Goal: Task Accomplishment & Management: Use online tool/utility

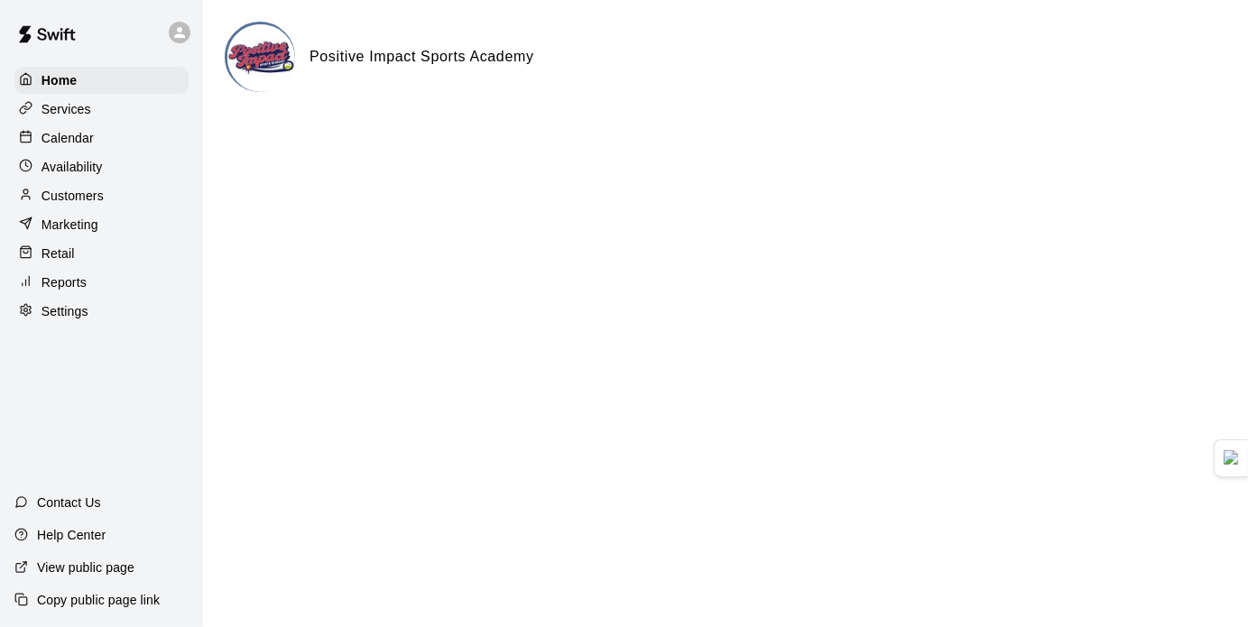
click at [112, 151] on div "Calendar" at bounding box center [101, 138] width 174 height 27
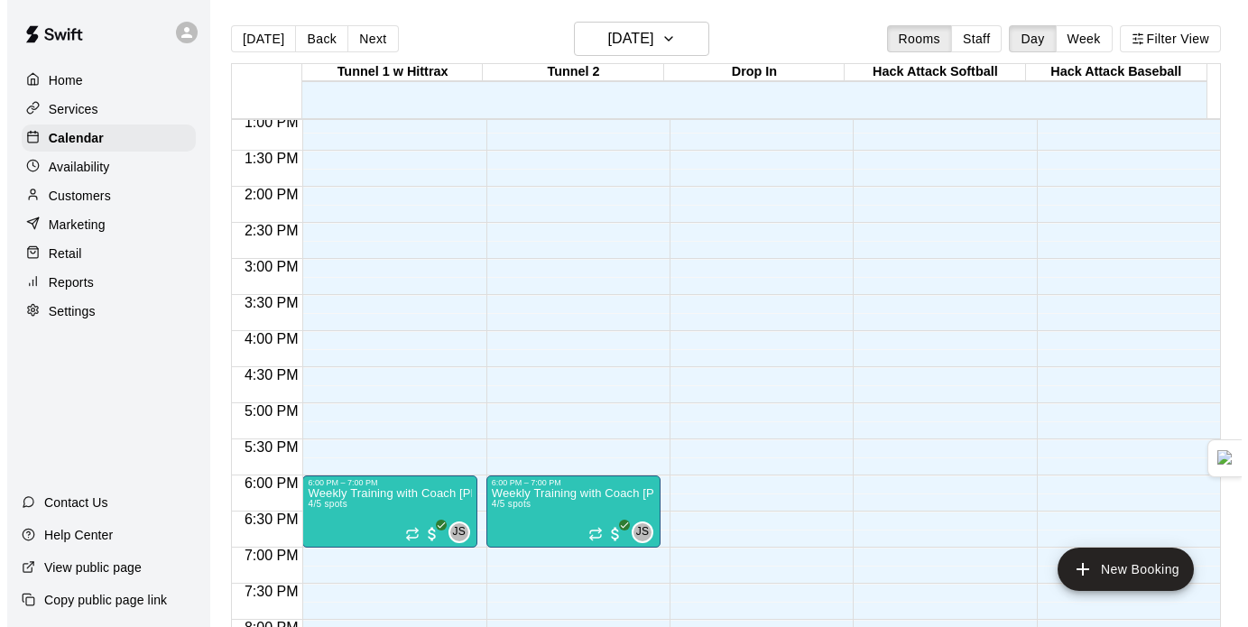
scroll to position [944, 0]
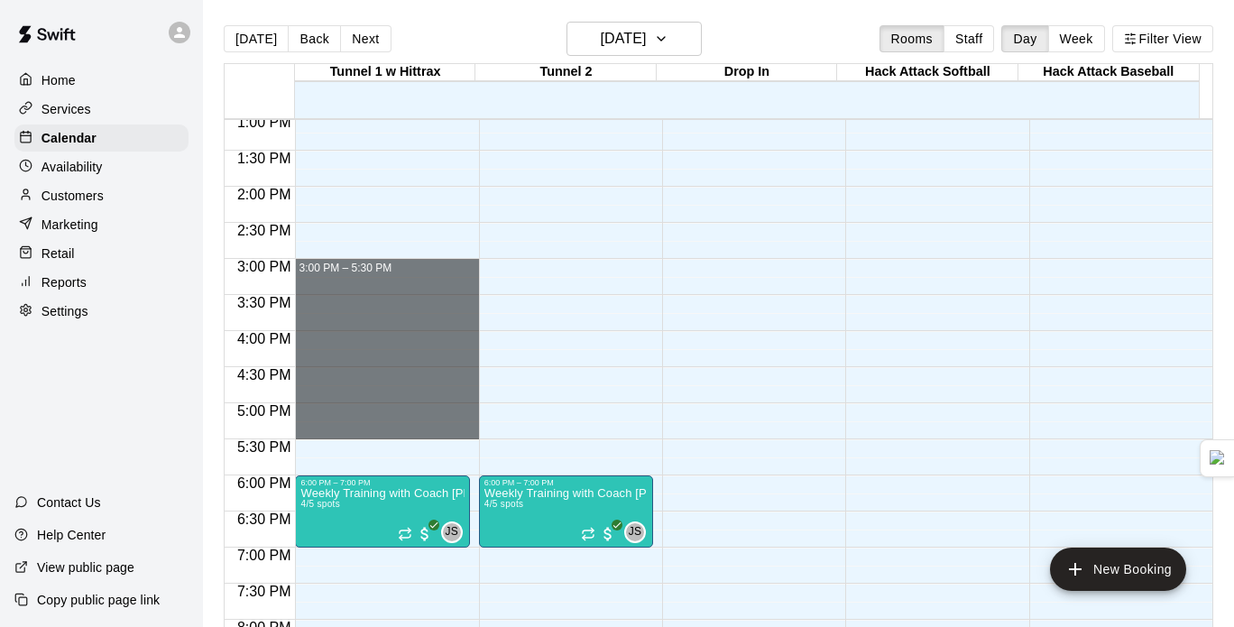
drag, startPoint x: 366, startPoint y: 263, endPoint x: 442, endPoint y: 429, distance: 183.3
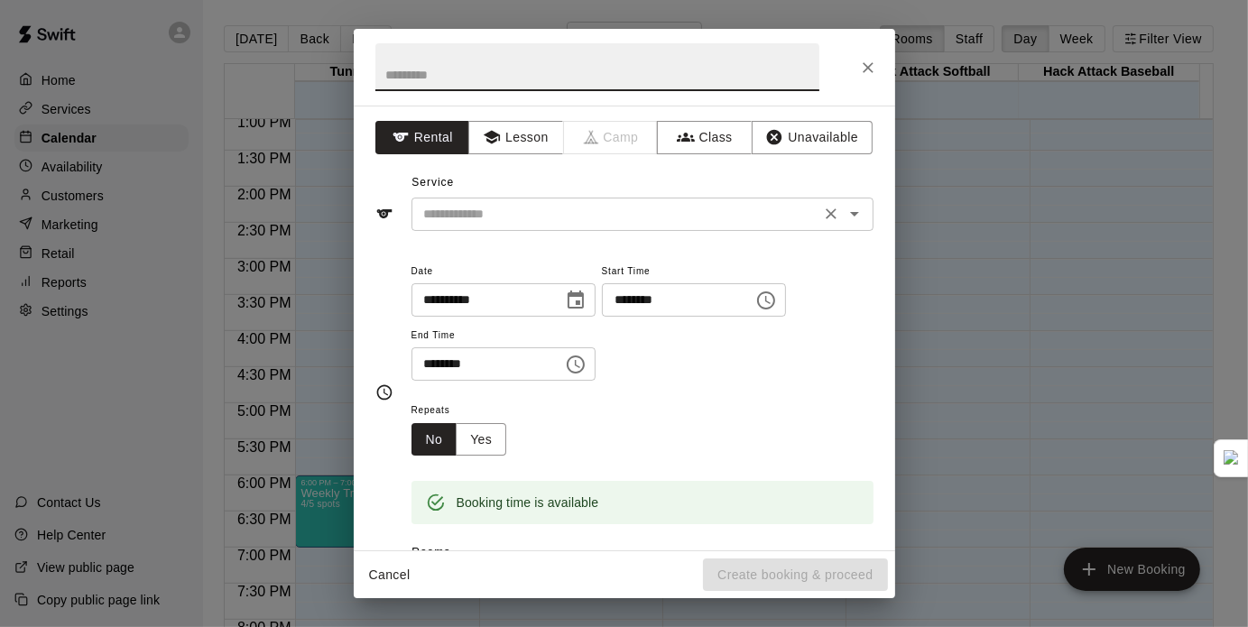
click at [663, 221] on input "text" at bounding box center [616, 214] width 398 height 23
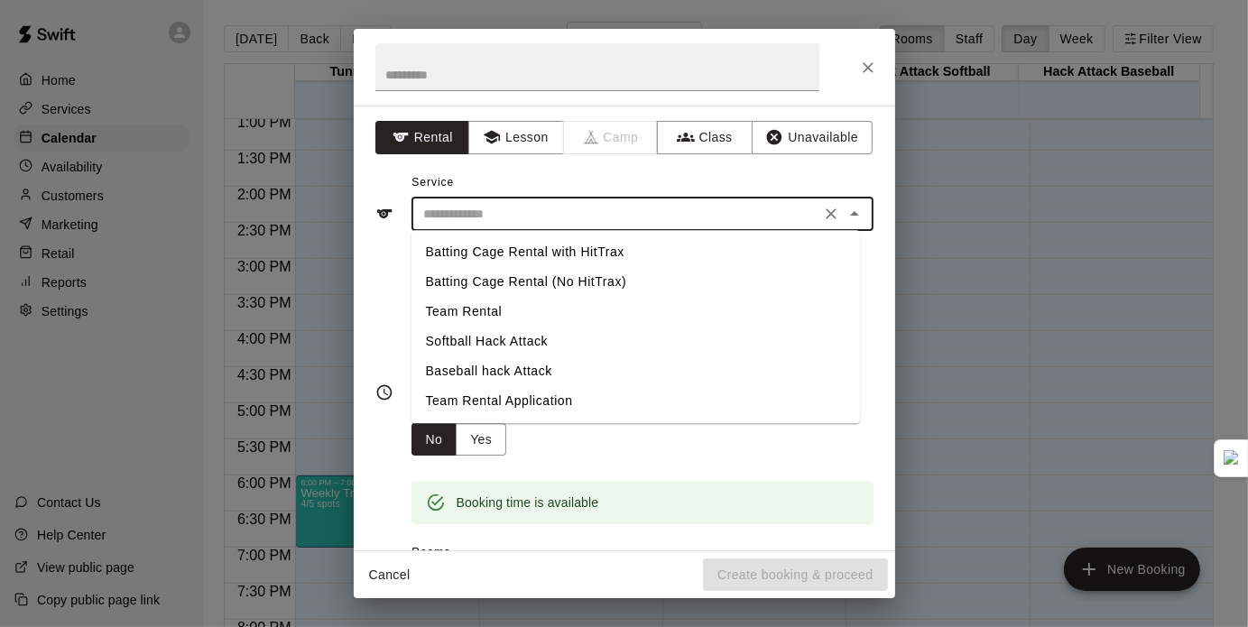
click at [511, 312] on li "Team Rental" at bounding box center [635, 312] width 448 height 30
type input "**********"
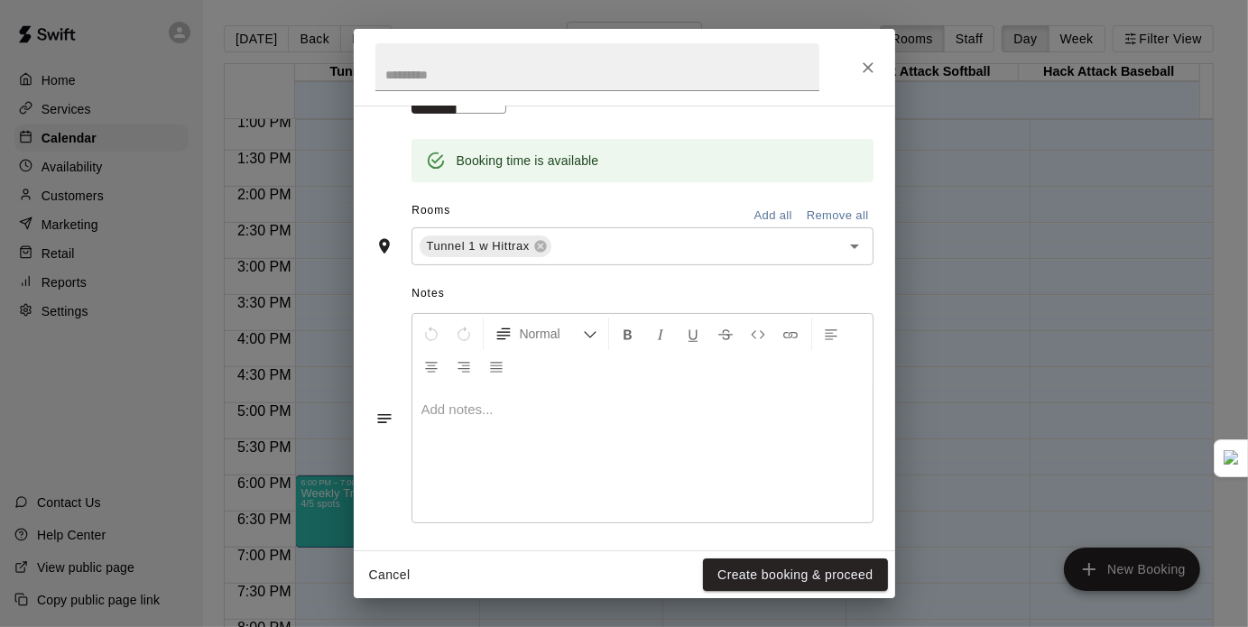
scroll to position [342, 0]
click at [768, 203] on button "Add all" at bounding box center [773, 216] width 58 height 28
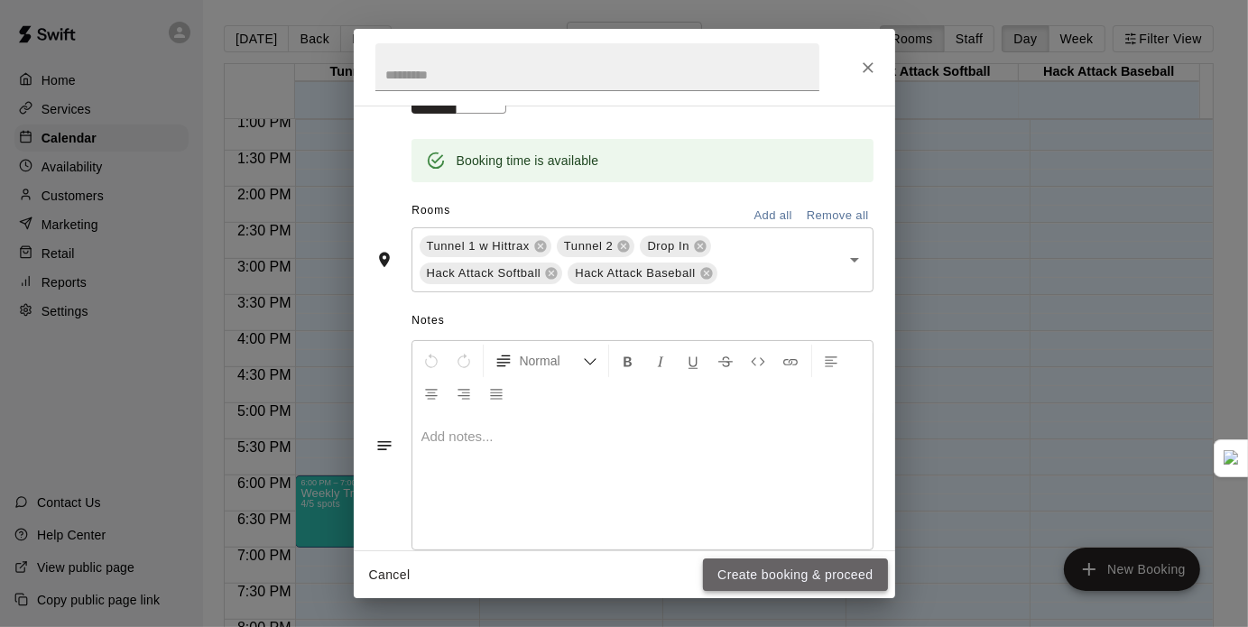
click at [754, 583] on button "Create booking & proceed" at bounding box center [795, 574] width 184 height 33
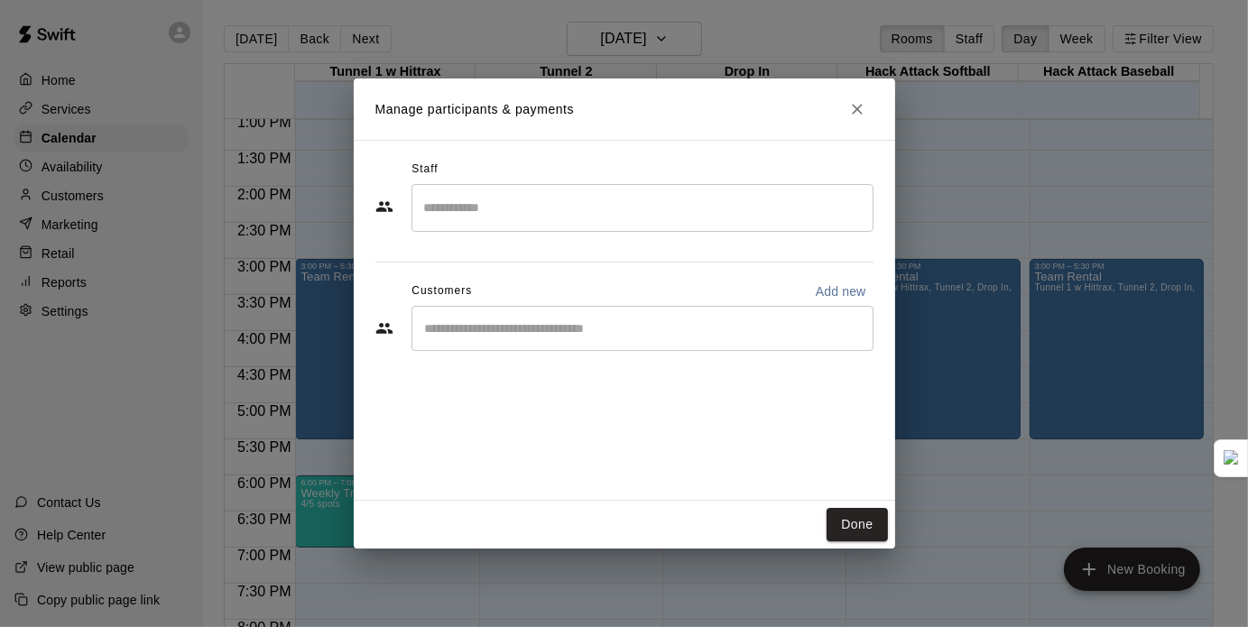
click at [606, 338] on div "​" at bounding box center [642, 328] width 462 height 45
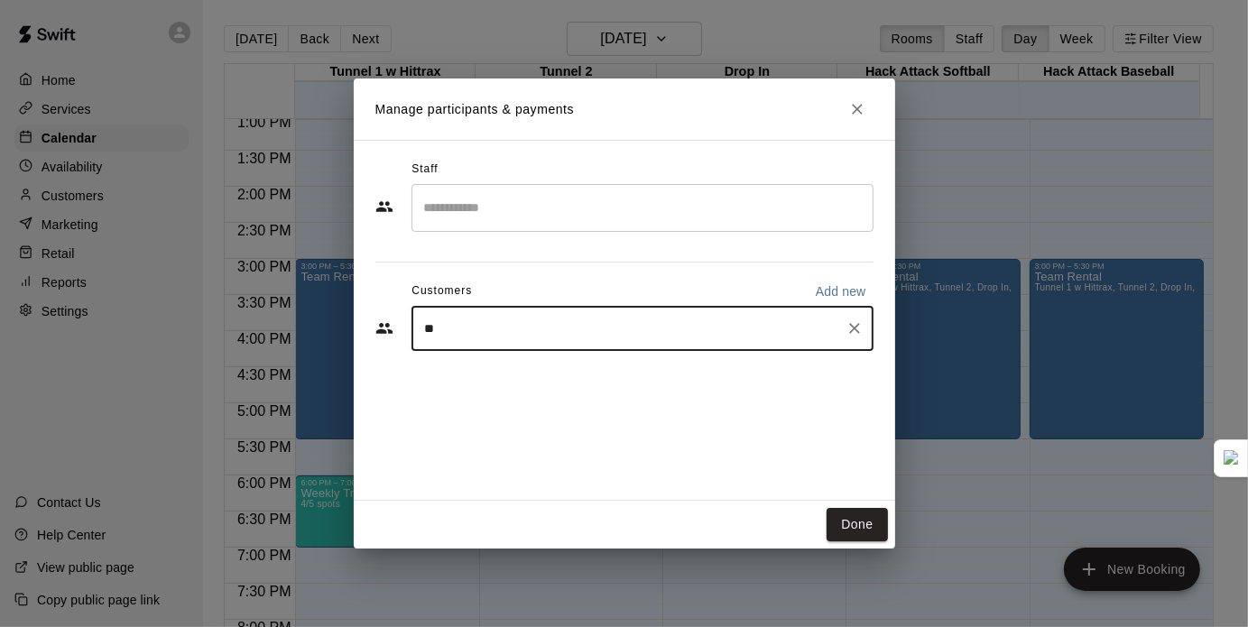
type input "***"
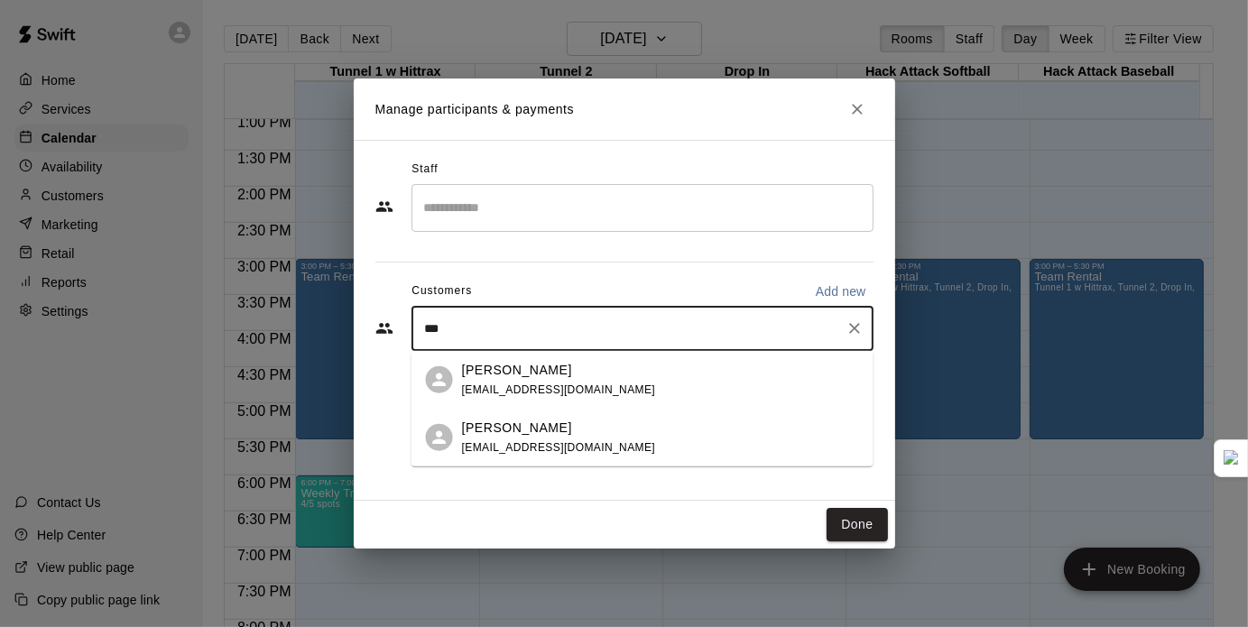
click at [597, 376] on div "[PERSON_NAME]" at bounding box center [559, 369] width 194 height 19
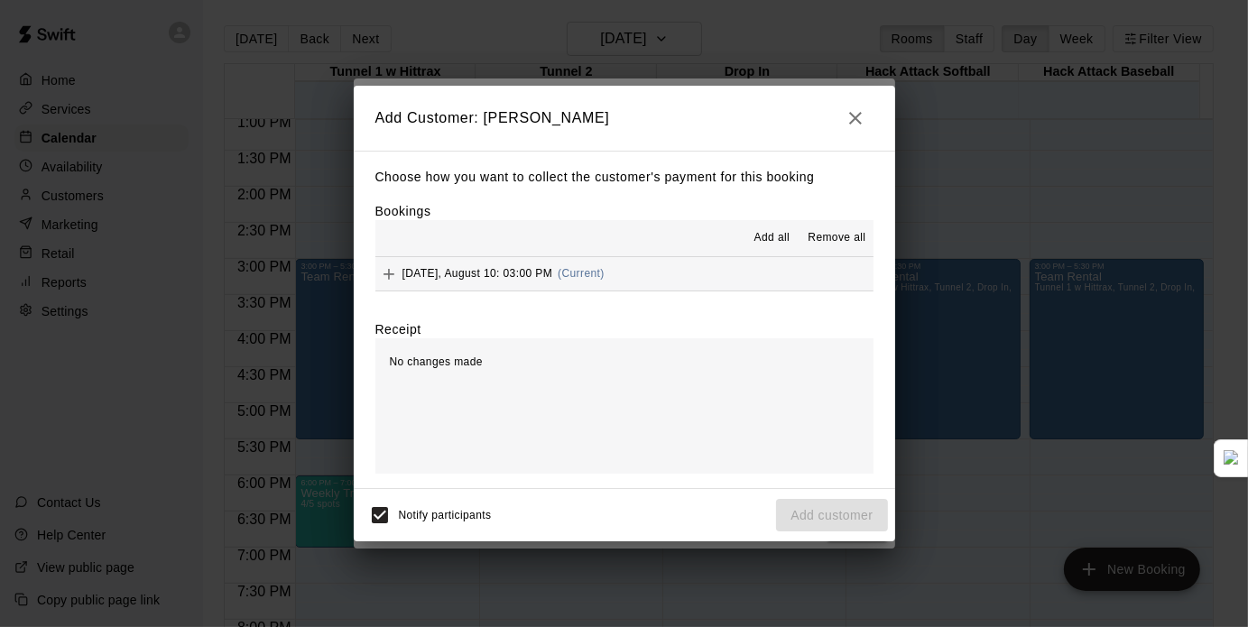
click at [767, 235] on span "Add all" at bounding box center [772, 238] width 36 height 18
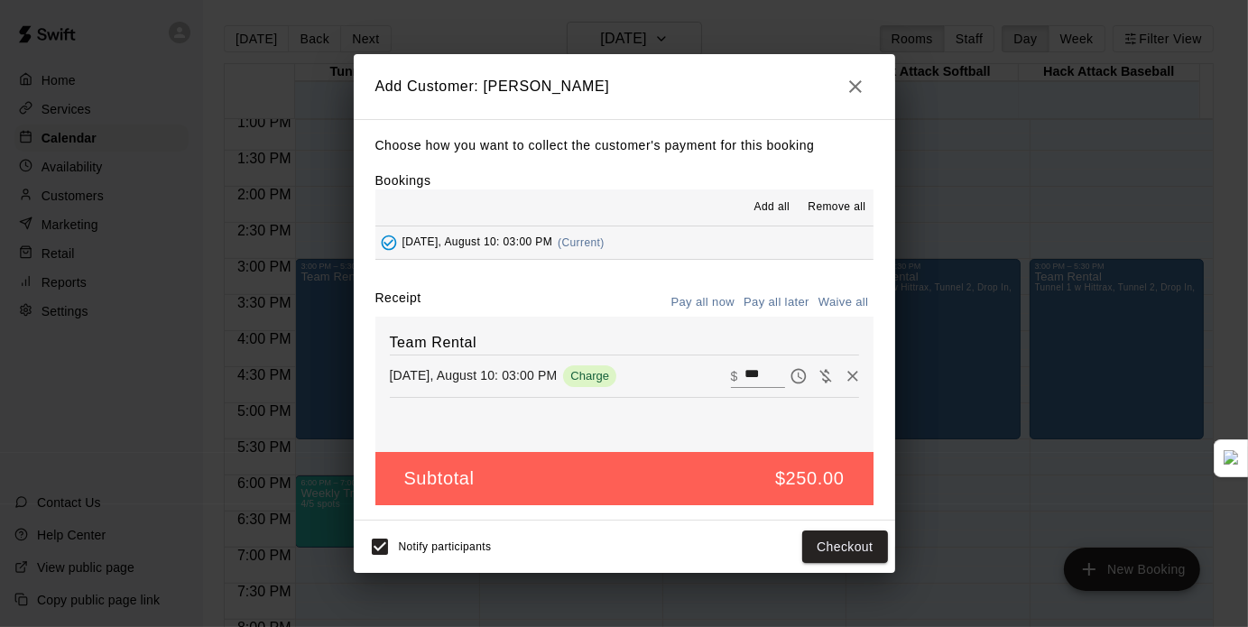
click at [731, 371] on div "​ $ ***" at bounding box center [758, 375] width 54 height 23
type input "*"
type input "***"
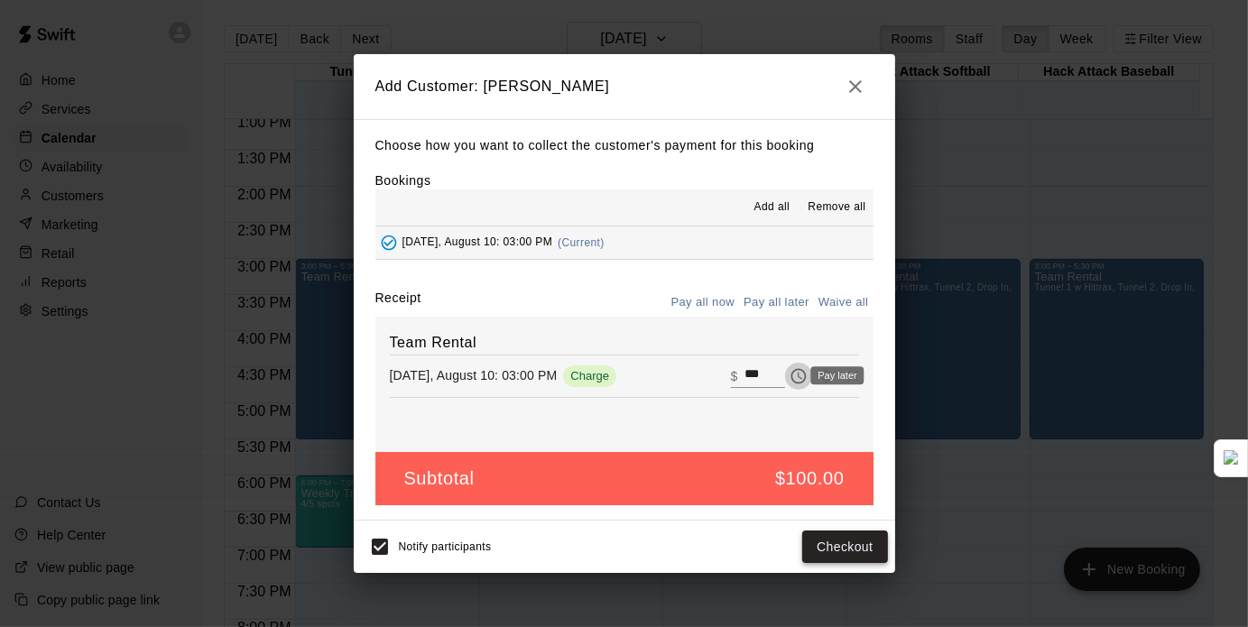
click at [836, 549] on button "Checkout" at bounding box center [844, 547] width 85 height 33
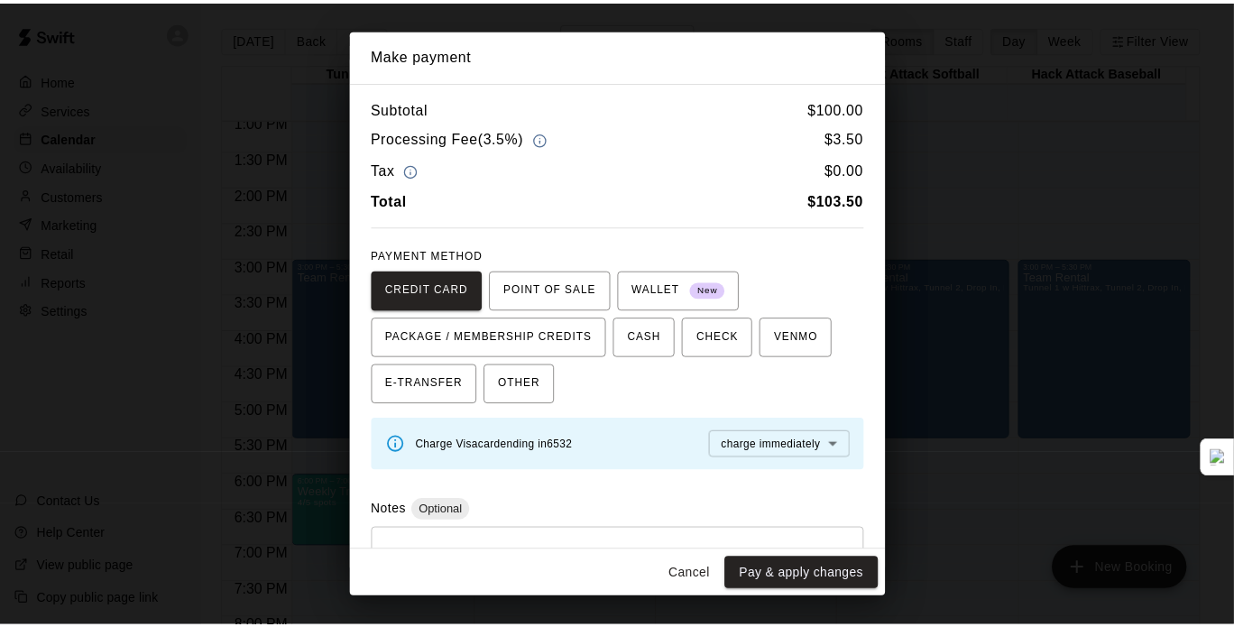
scroll to position [1, 0]
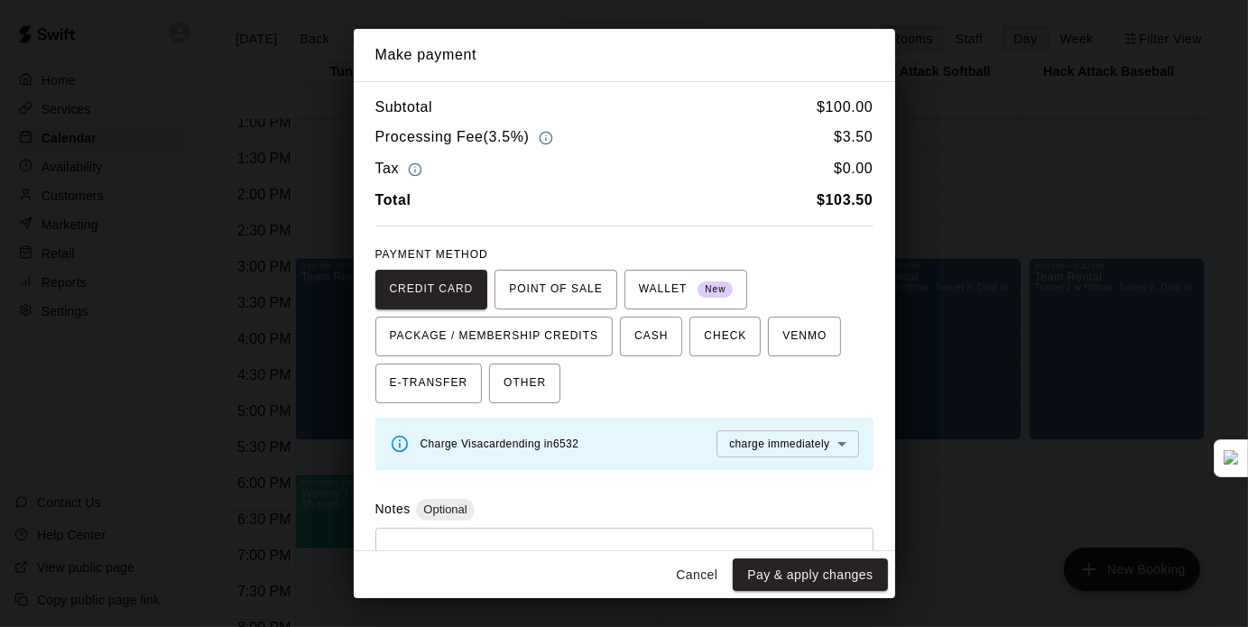
click at [697, 574] on button "Cancel" at bounding box center [697, 574] width 58 height 33
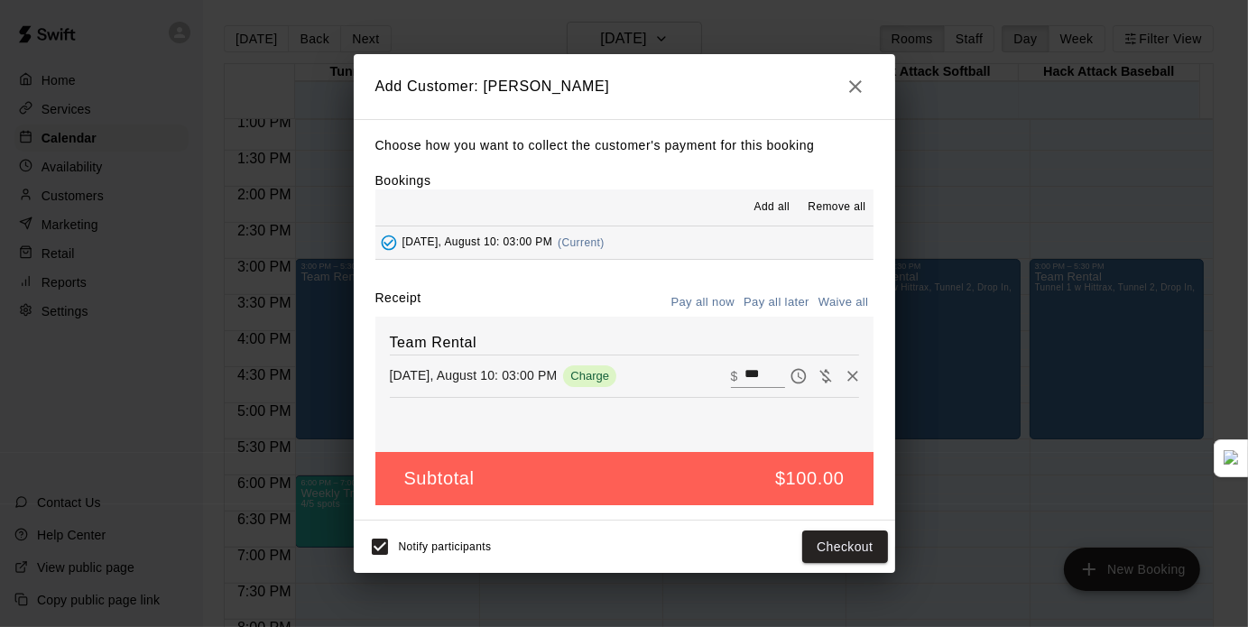
click at [741, 364] on div "​ $ ***" at bounding box center [795, 376] width 128 height 27
click at [745, 378] on input "***" at bounding box center [764, 375] width 40 height 23
type input "**"
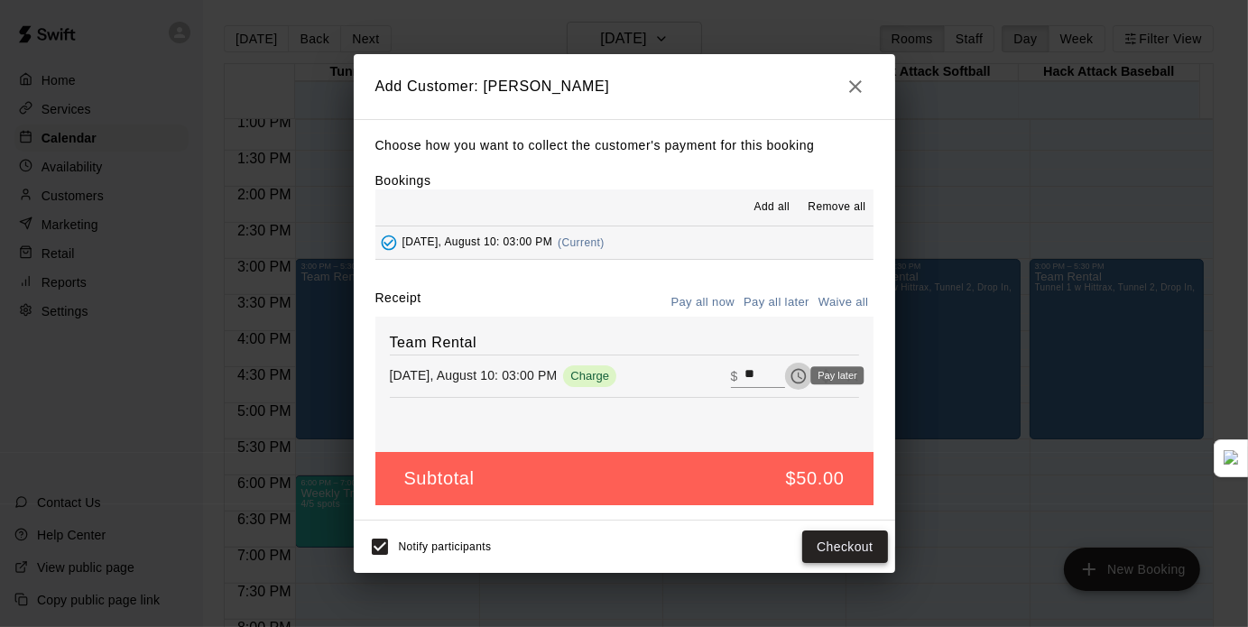
click at [832, 539] on button "Checkout" at bounding box center [844, 547] width 85 height 33
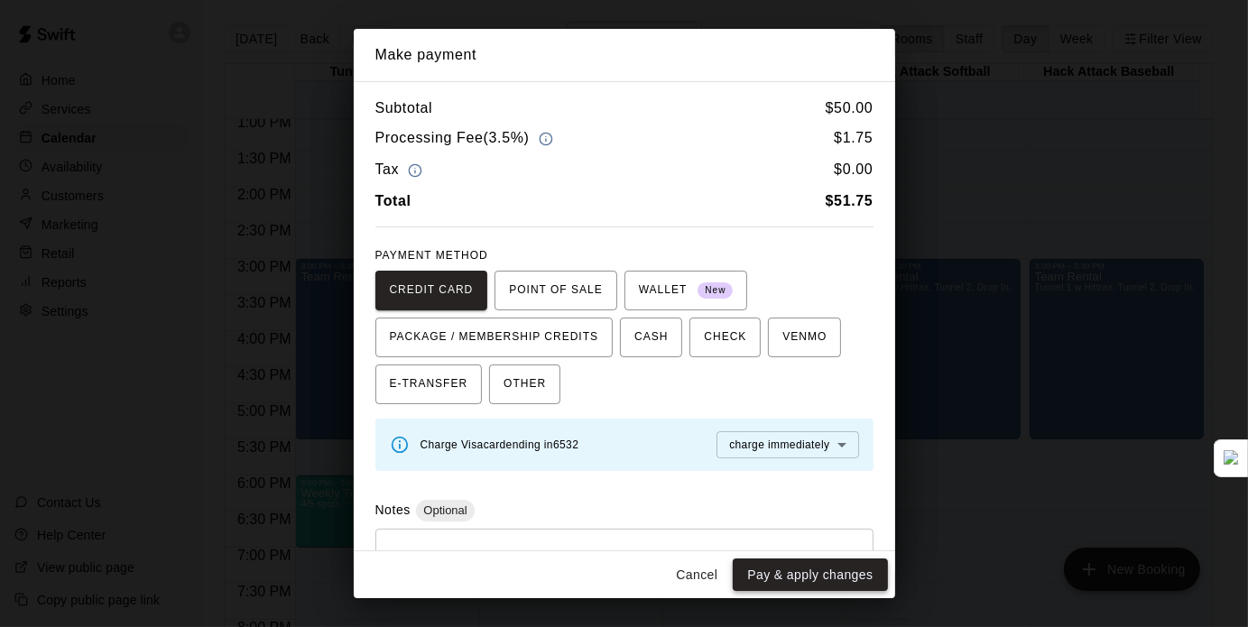
click at [802, 580] on button "Pay & apply changes" at bounding box center [810, 574] width 154 height 33
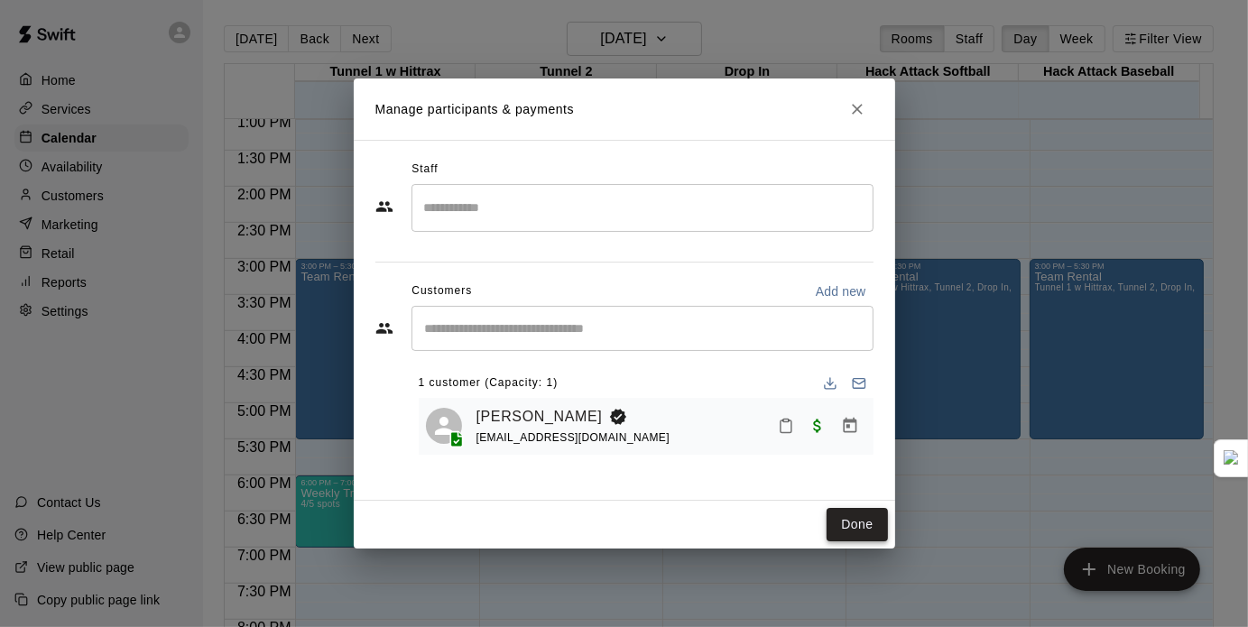
click at [861, 523] on button "Done" at bounding box center [856, 524] width 60 height 33
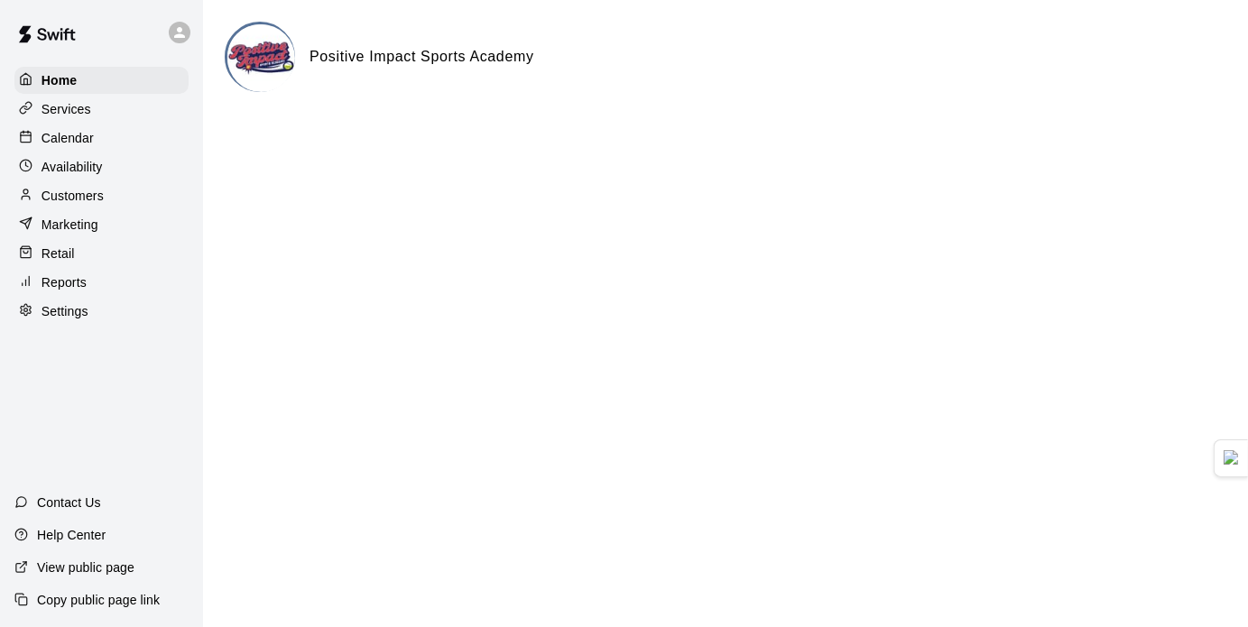
click at [79, 125] on div "Home Services Calendar Availability Customers Marketing Retail Reports Settings" at bounding box center [101, 196] width 203 height 262
click at [84, 134] on p "Calendar" at bounding box center [68, 138] width 52 height 18
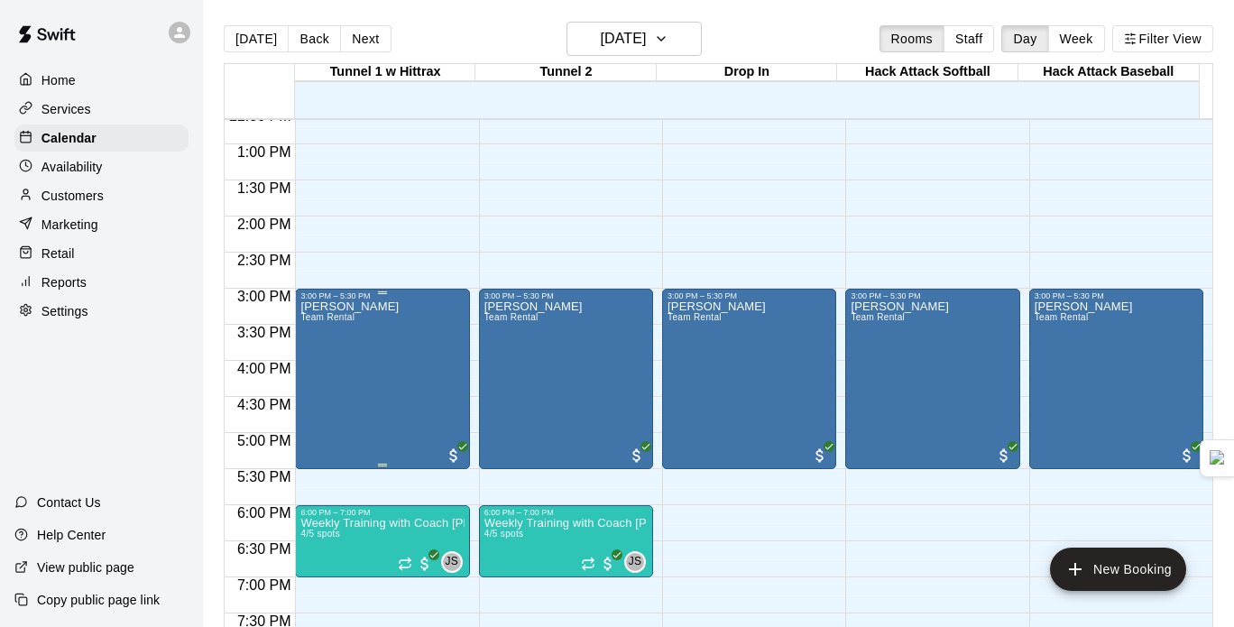
scroll to position [928, 0]
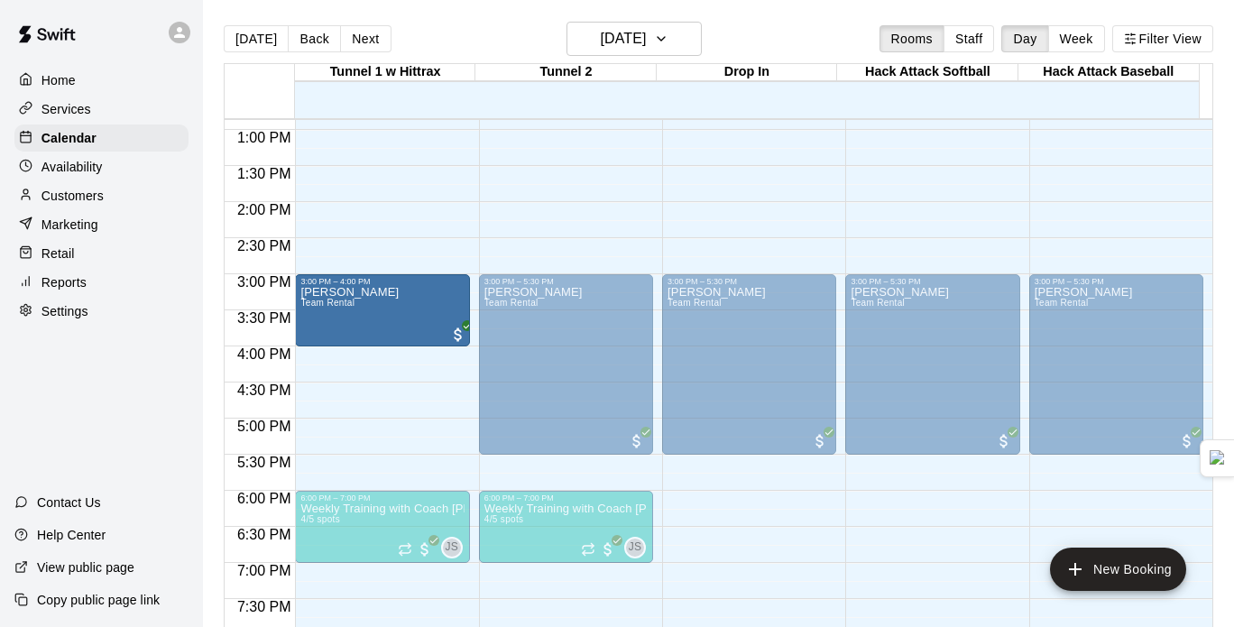
drag, startPoint x: 382, startPoint y: 450, endPoint x: 392, endPoint y: 364, distance: 86.3
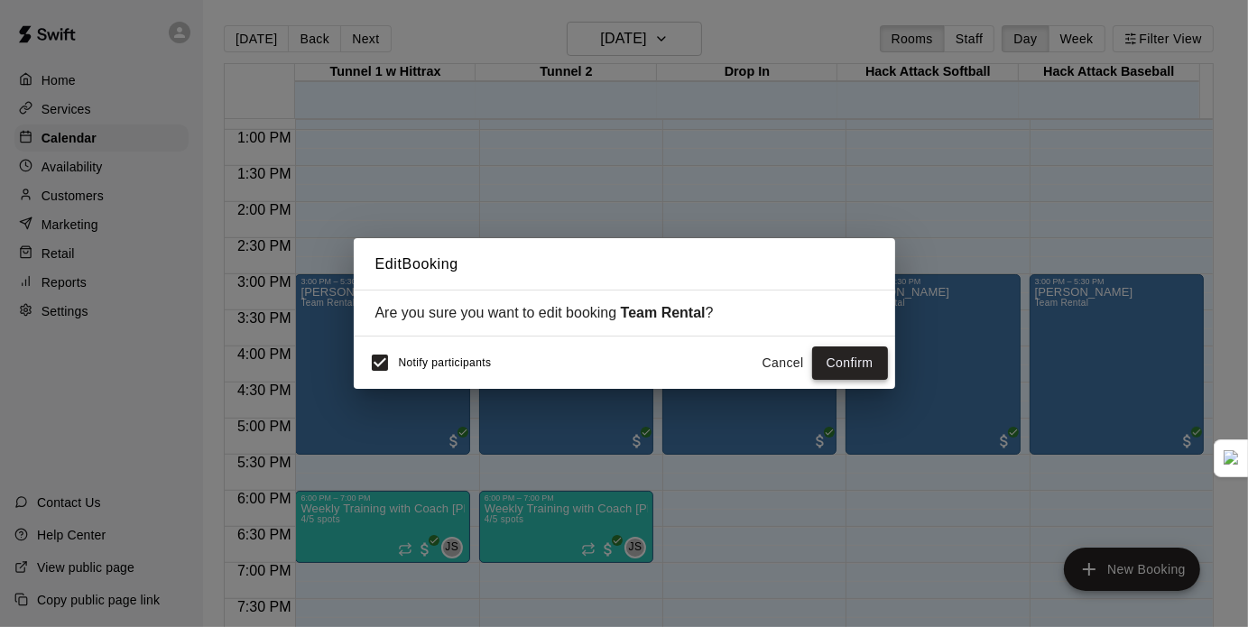
click at [839, 355] on button "Confirm" at bounding box center [850, 362] width 76 height 33
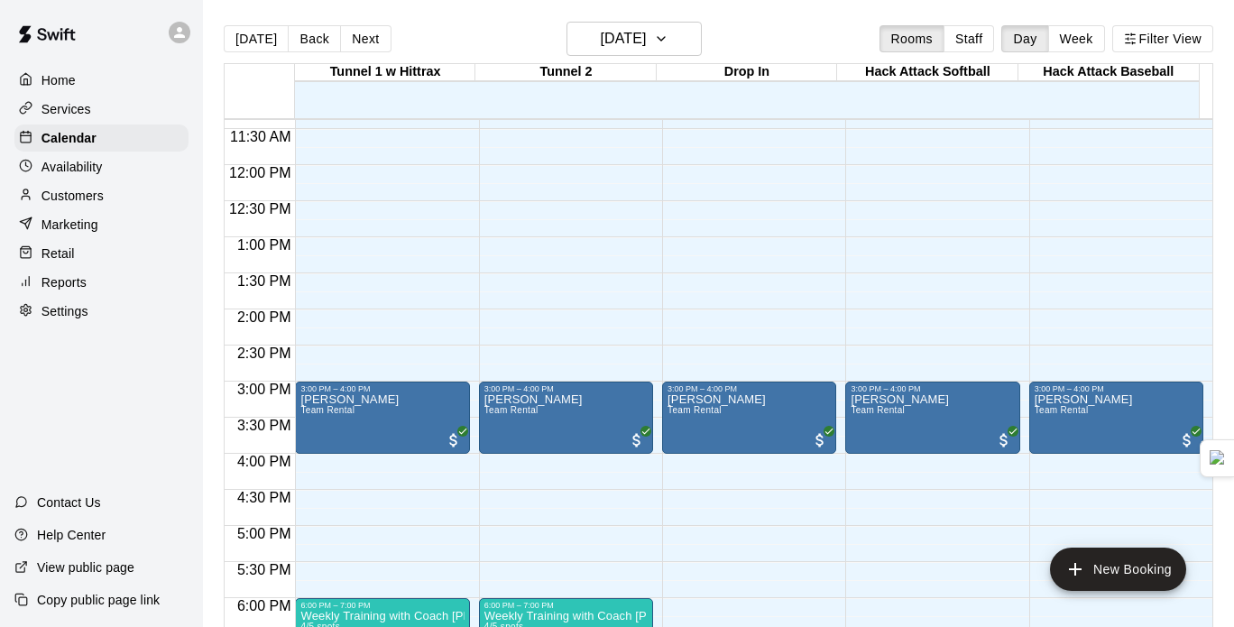
scroll to position [882, 0]
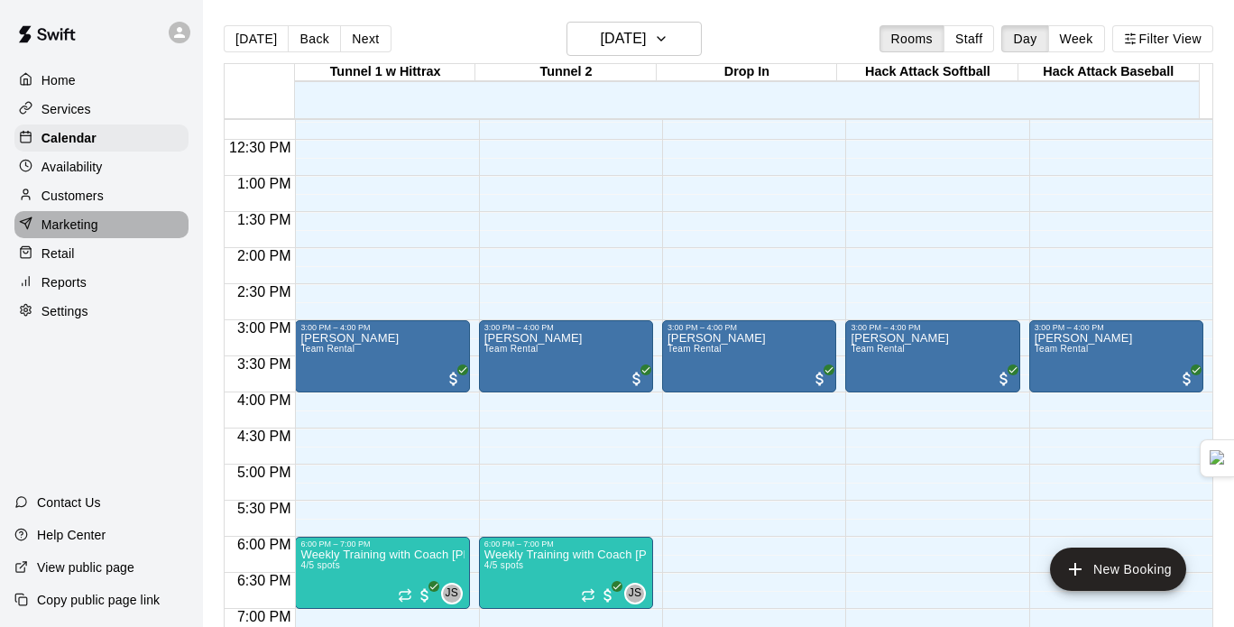
click at [91, 238] on div "Marketing" at bounding box center [101, 224] width 174 height 27
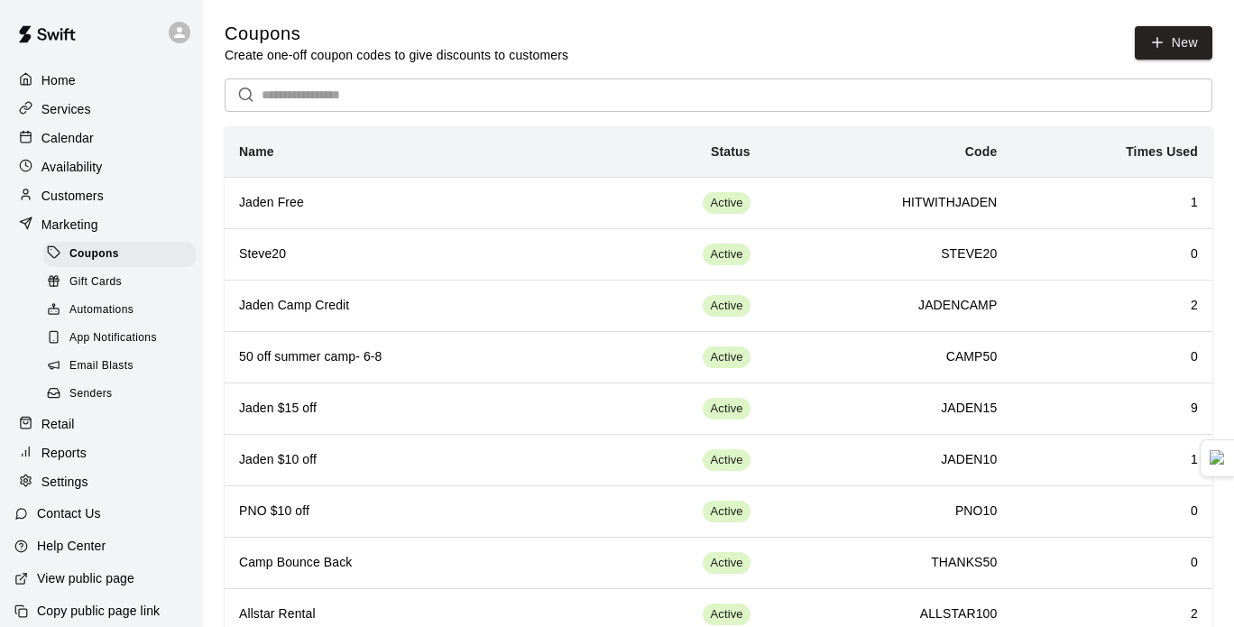
click at [79, 114] on p "Services" at bounding box center [67, 109] width 50 height 18
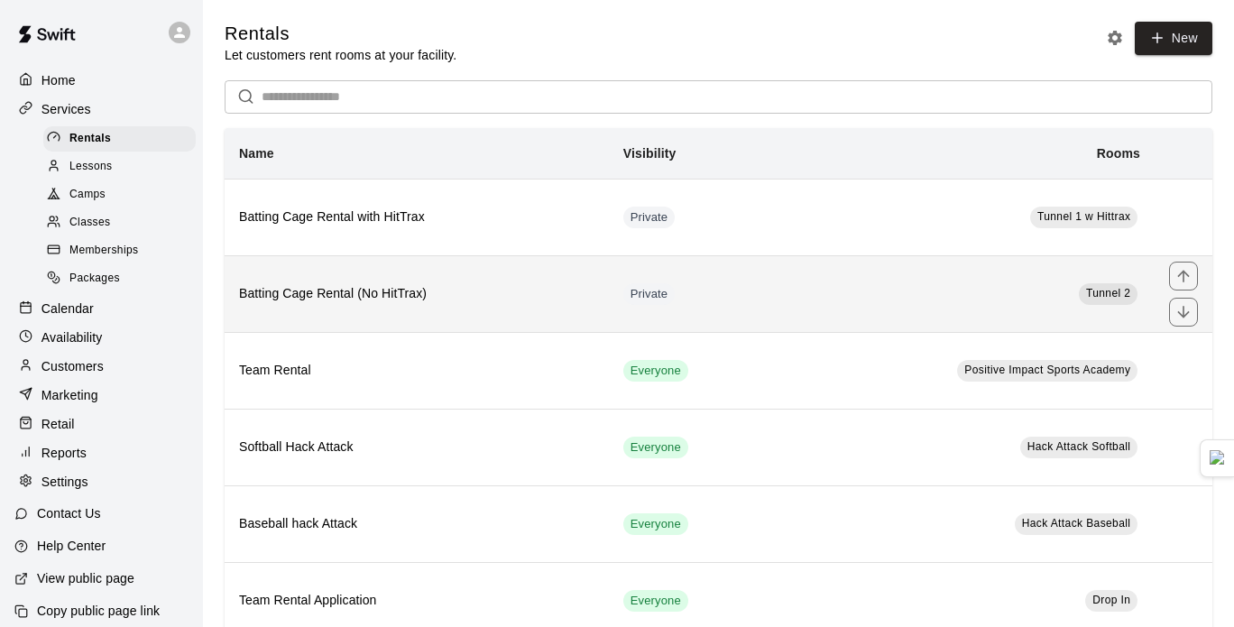
scroll to position [45, 0]
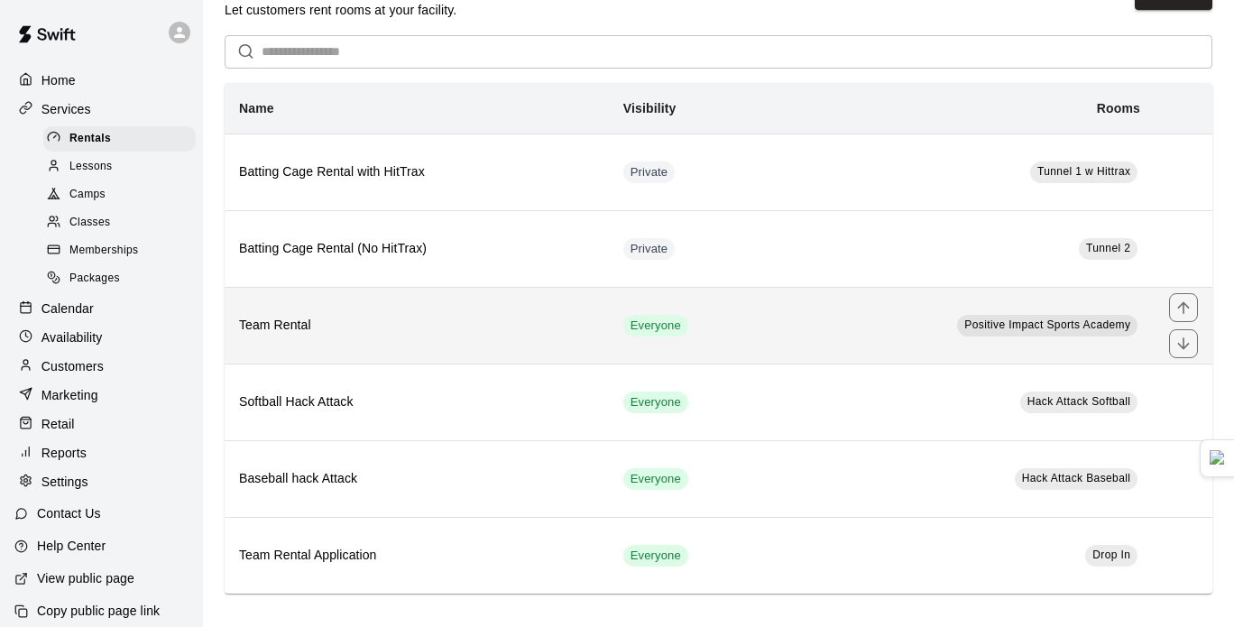
click at [483, 339] on th "Team Rental" at bounding box center [417, 325] width 384 height 77
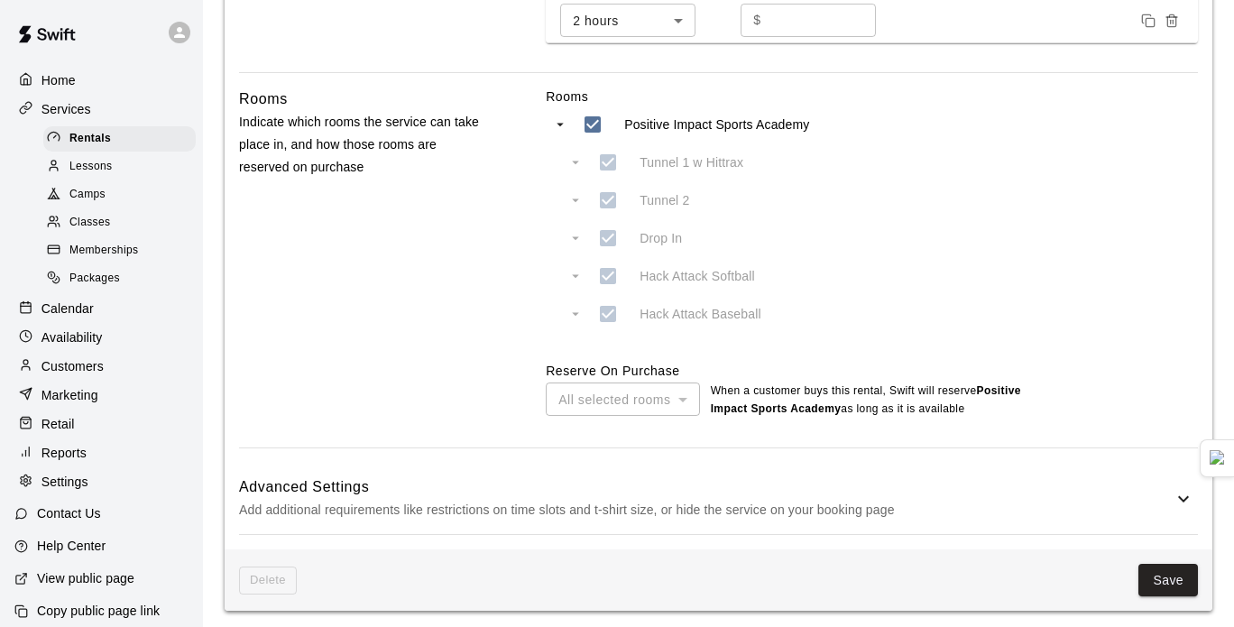
scroll to position [1121, 0]
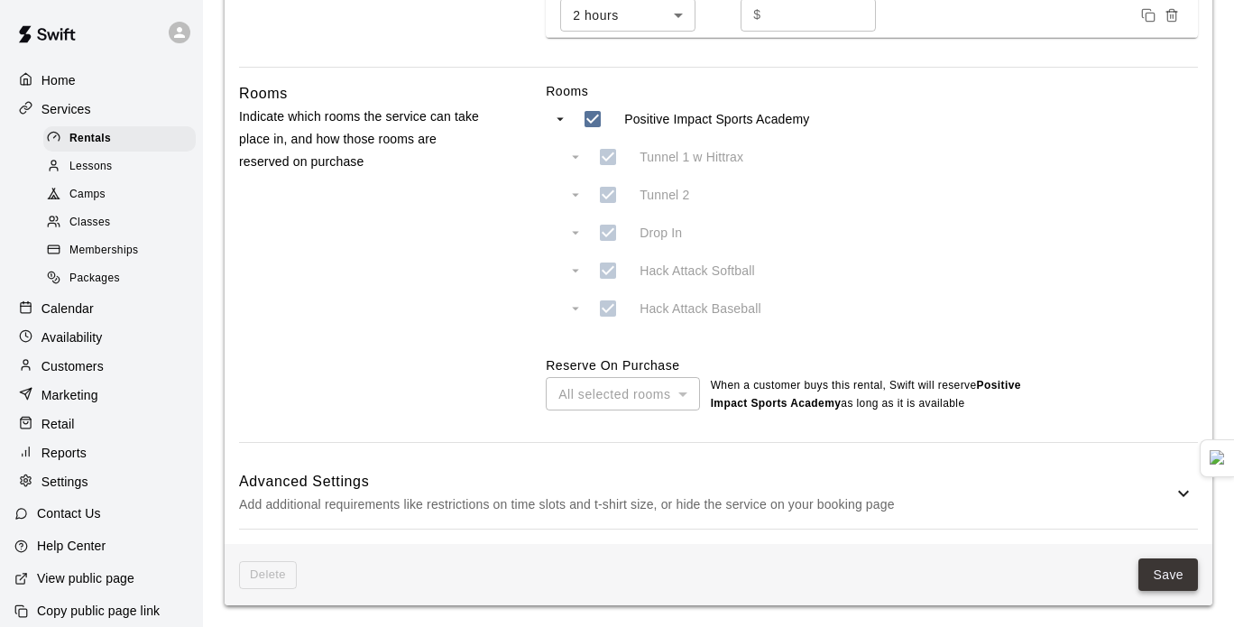
click at [1182, 565] on button "Save" at bounding box center [1169, 574] width 60 height 33
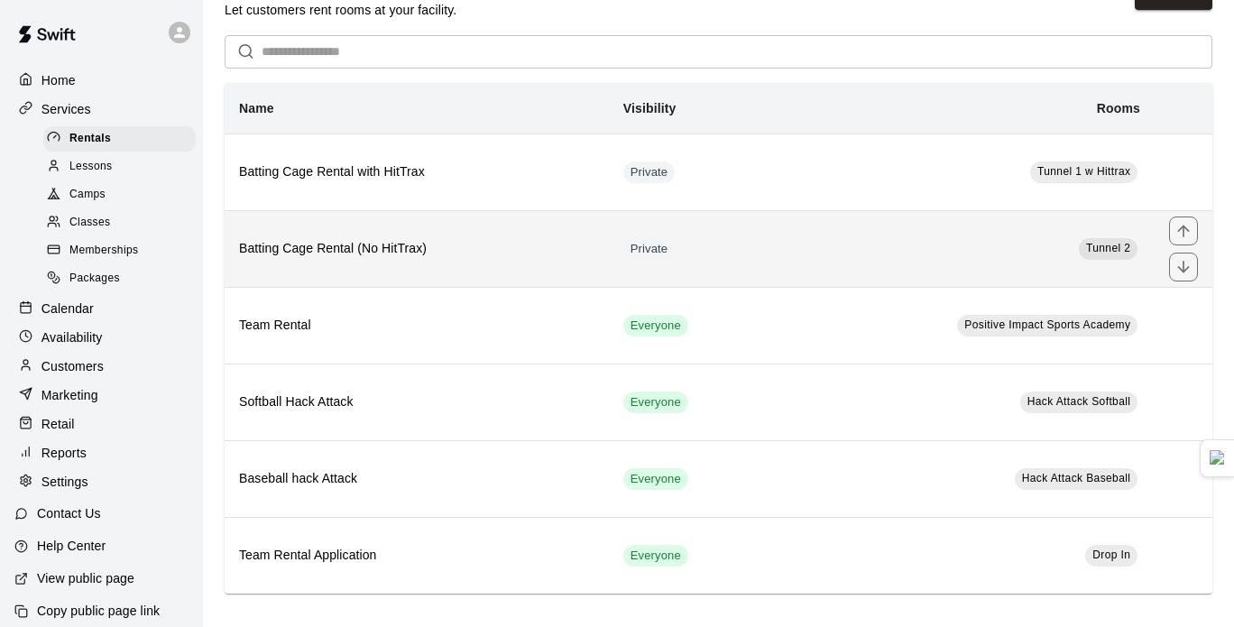
scroll to position [43, 0]
